Goal: Task Accomplishment & Management: Complete application form

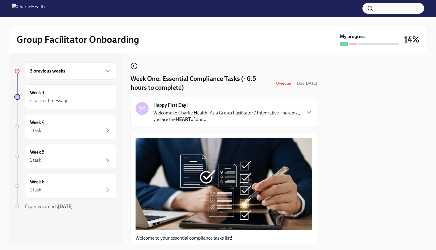
scroll to position [1392, 0]
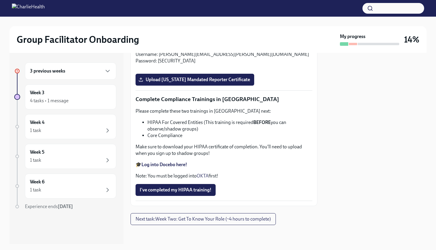
click at [178, 163] on strong "Log into Docebo here!" at bounding box center [165, 164] width 46 height 6
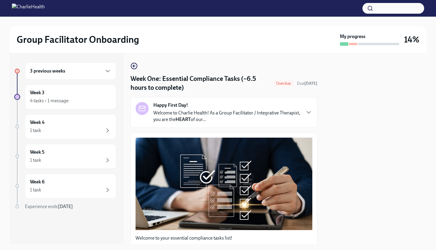
click at [243, 60] on div "Week One: Essential Compliance Tasks (~6.5 hours to complete) Overdue Due [DATE…" at bounding box center [224, 148] width 187 height 191
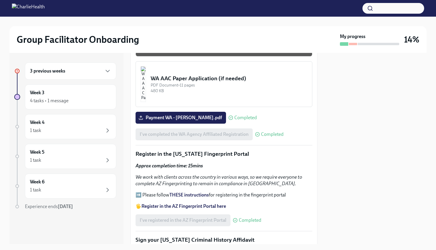
scroll to position [570, 0]
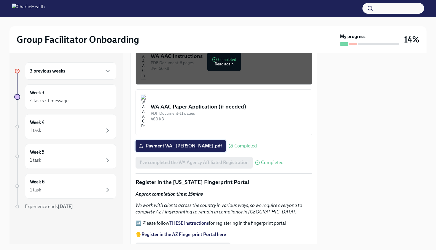
click at [170, 143] on span "Payment WA - [PERSON_NAME].pdf" at bounding box center [181, 146] width 82 height 6
click at [0, 0] on input "Payment WA - [PERSON_NAME].pdf" at bounding box center [0, 0] width 0 height 0
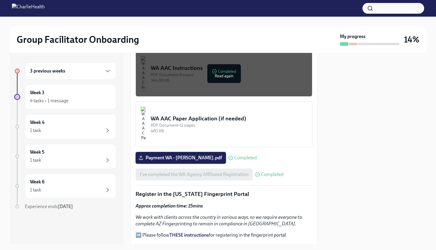
click at [186, 155] on span "Payment WA - [PERSON_NAME].pdf" at bounding box center [181, 158] width 82 height 6
click at [0, 0] on input "Payment WA - [PERSON_NAME].pdf" at bounding box center [0, 0] width 0 height 0
click at [181, 155] on span "Payment WA - [PERSON_NAME].pdf" at bounding box center [181, 158] width 82 height 6
click at [0, 0] on input "Payment WA - [PERSON_NAME].pdf" at bounding box center [0, 0] width 0 height 0
click at [285, 128] on button "WA AAC Paper Application (if needed) PDF Document • 11 pages 480 KB" at bounding box center [224, 124] width 177 height 46
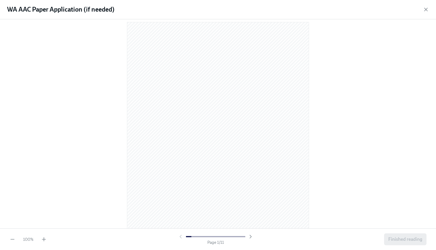
scroll to position [0, 0]
click at [424, 9] on icon "button" at bounding box center [426, 10] width 6 height 6
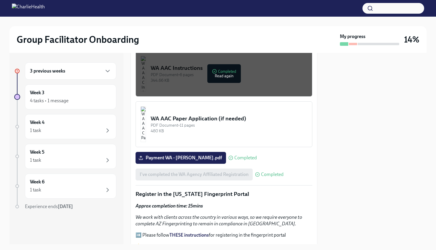
click at [317, 140] on div "Welcome to your essential compliance tasks list! Offering virtual mental health…" at bounding box center [224, 176] width 187 height 1205
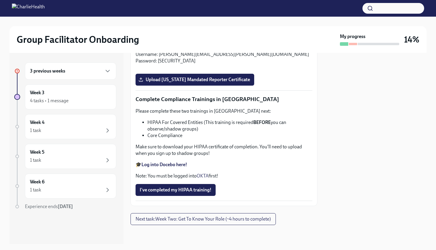
scroll to position [1223, 0]
click at [179, 50] on strong "Log into Relias here" at bounding box center [162, 48] width 40 height 6
click at [187, 83] on span "Upload [US_STATE] Mandated Reporter Certificate" at bounding box center [195, 80] width 110 height 6
click at [0, 0] on input "Upload [US_STATE] Mandated Reporter Certificate" at bounding box center [0, 0] width 0 height 0
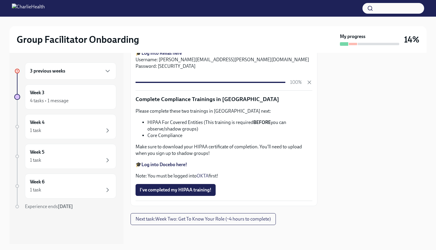
click at [324, 176] on div "3 previous weeks Week 3 4 tasks • 1 message Week 4 1 task Week 5 1 task Week 6 …" at bounding box center [217, 148] width 417 height 191
click at [318, 174] on div "3 previous weeks Week 3 4 tasks • 1 message Week 4 1 task Week 5 1 task Week 6 …" at bounding box center [217, 148] width 417 height 191
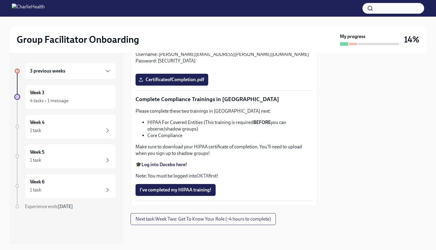
click at [318, 174] on div "3 previous weeks Week 3 4 tasks • 1 message Week 4 1 task Week 5 1 task Week 6 …" at bounding box center [217, 148] width 417 height 191
click at [319, 115] on div "3 previous weeks Week 3 4 tasks • 1 message Week 4 1 task Week 5 1 task Week 6 …" at bounding box center [217, 148] width 417 height 191
click at [242, 44] on div "Group Facilitator Onboarding" at bounding box center [177, 40] width 321 height 12
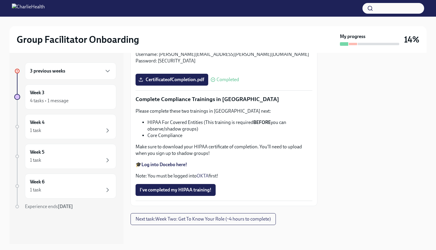
scroll to position [1392, 0]
click at [171, 165] on strong "Log into Docebo here!" at bounding box center [165, 164] width 46 height 6
